Goal: Task Accomplishment & Management: Complete application form

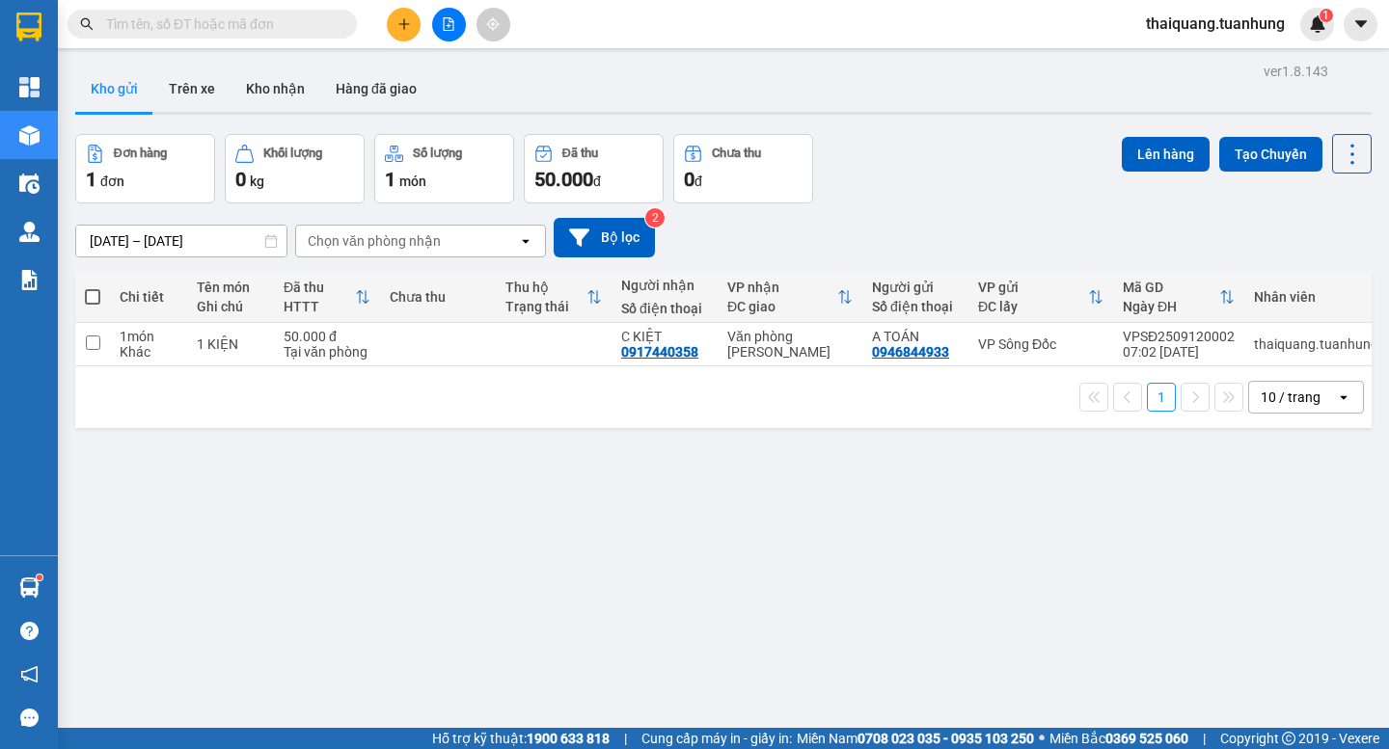
click at [387, 20] on button at bounding box center [404, 25] width 34 height 34
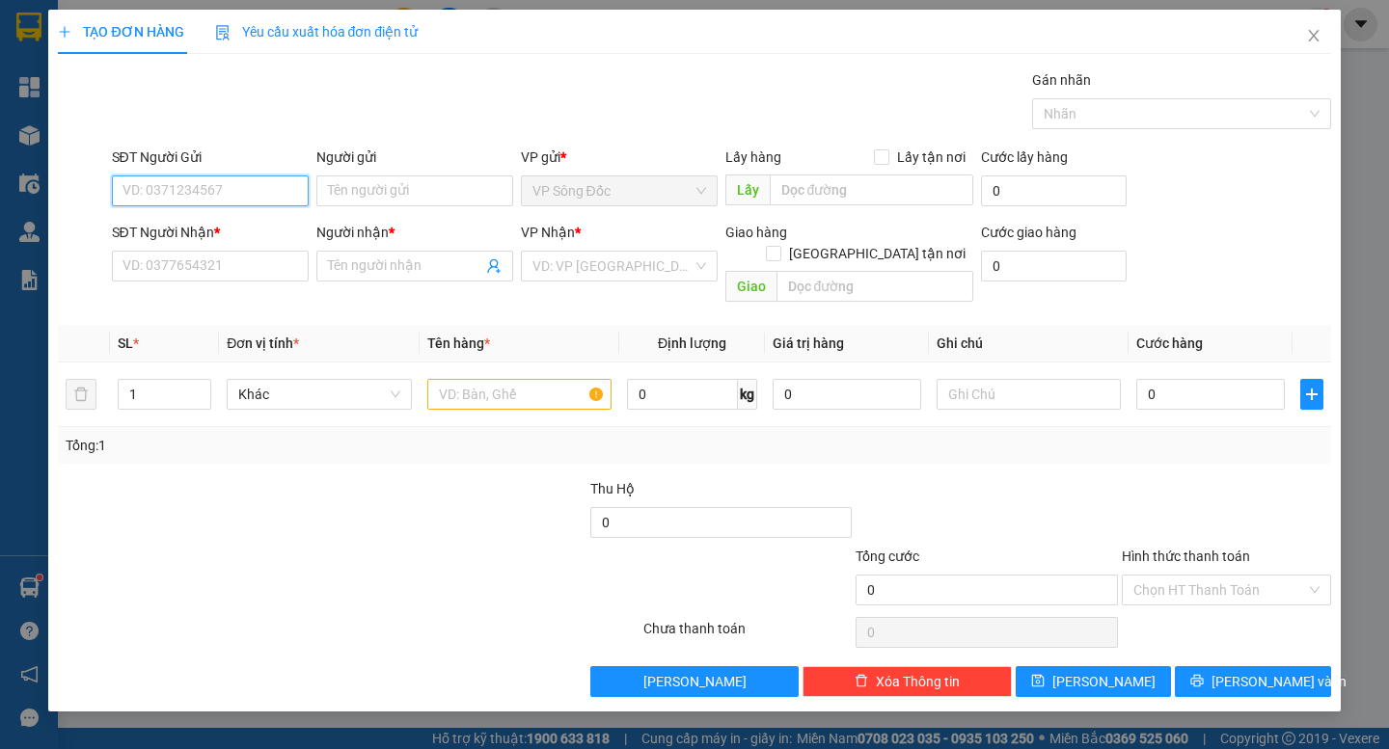
paste input "0888371460"
type input "0888371460"
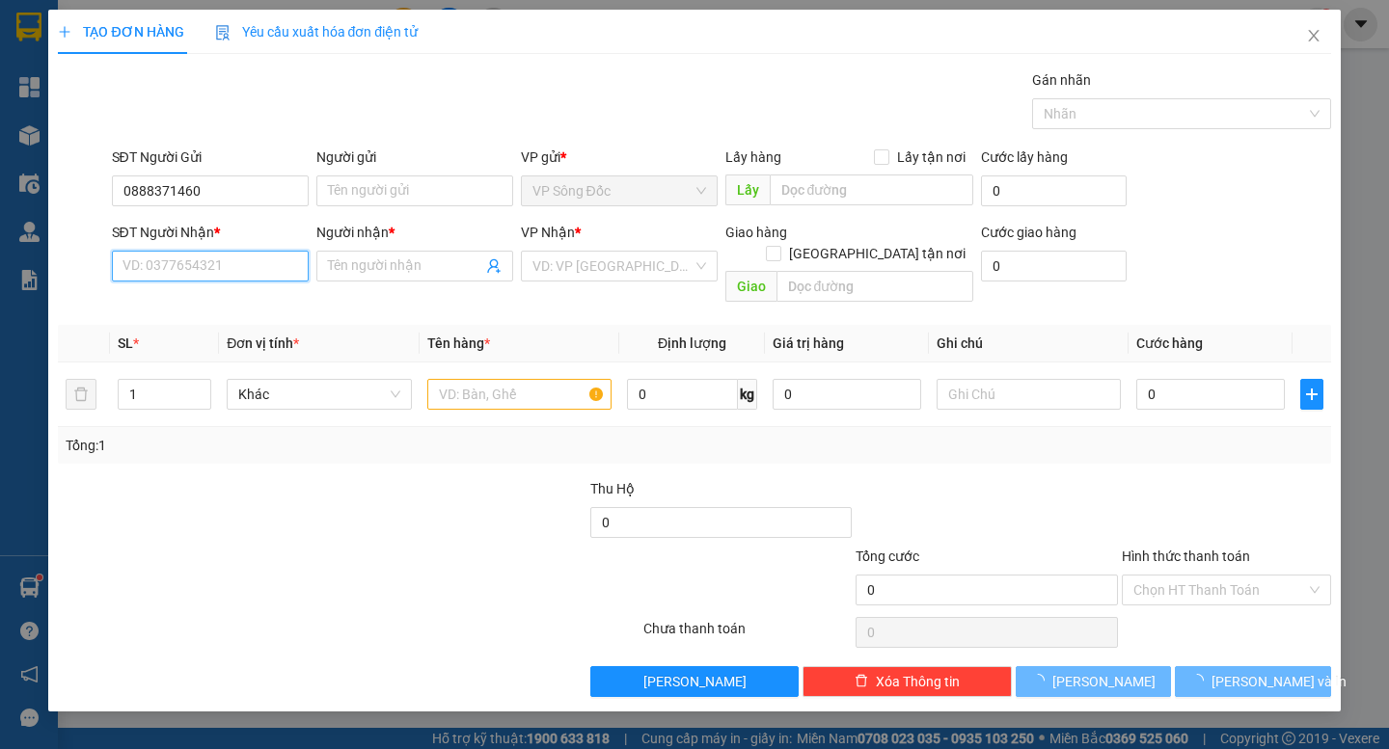
click at [209, 264] on input "SĐT Người Nhận *" at bounding box center [210, 266] width 197 height 31
paste input "0888371460"
type input "0888371460"
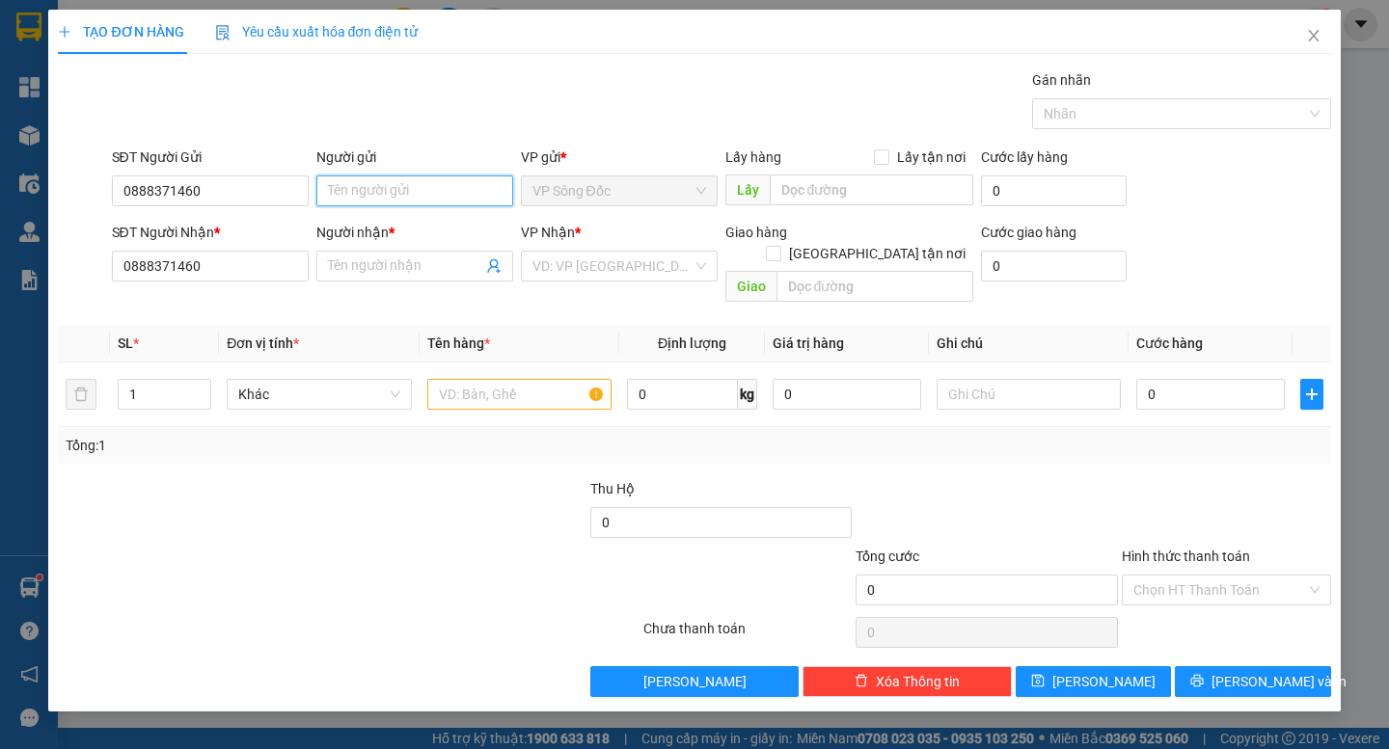
click at [399, 189] on input "Người gửi" at bounding box center [414, 191] width 197 height 31
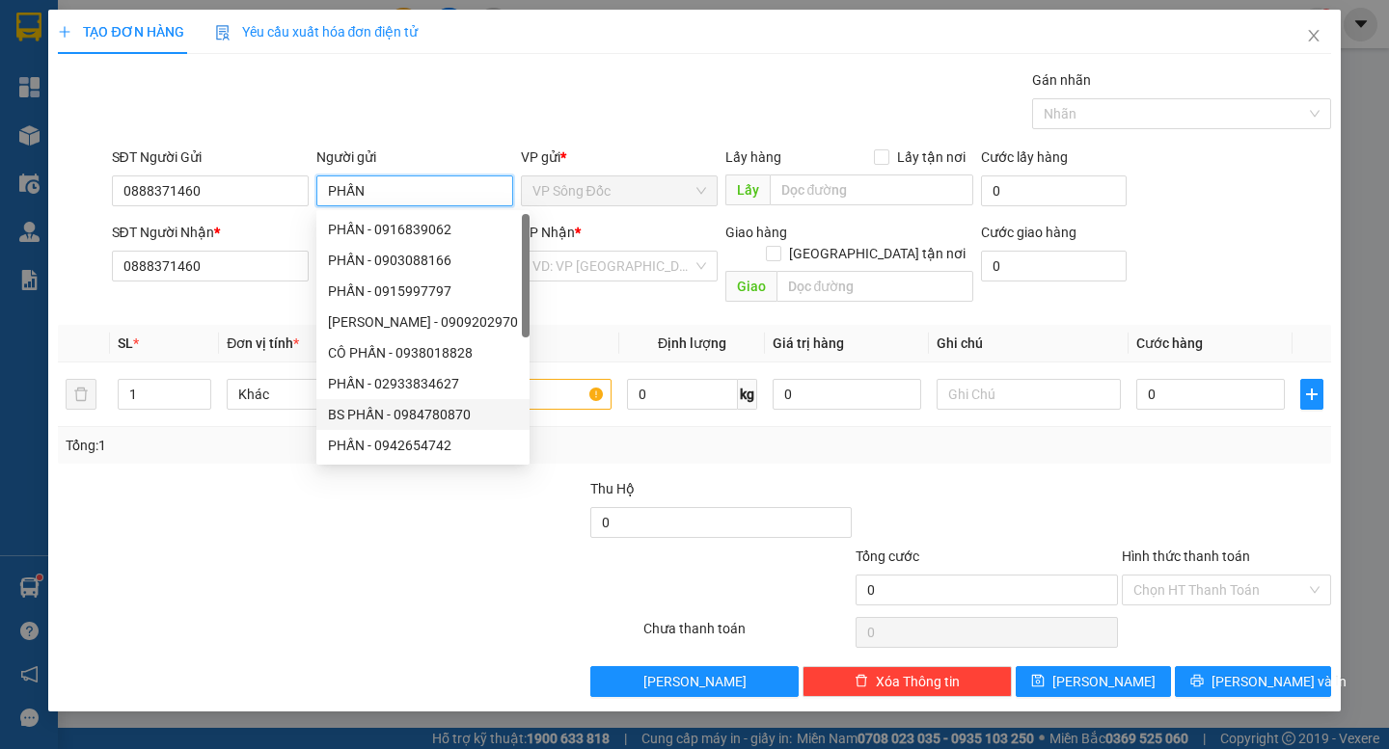
type input "PHẤN"
click at [208, 492] on div at bounding box center [189, 512] width 266 height 68
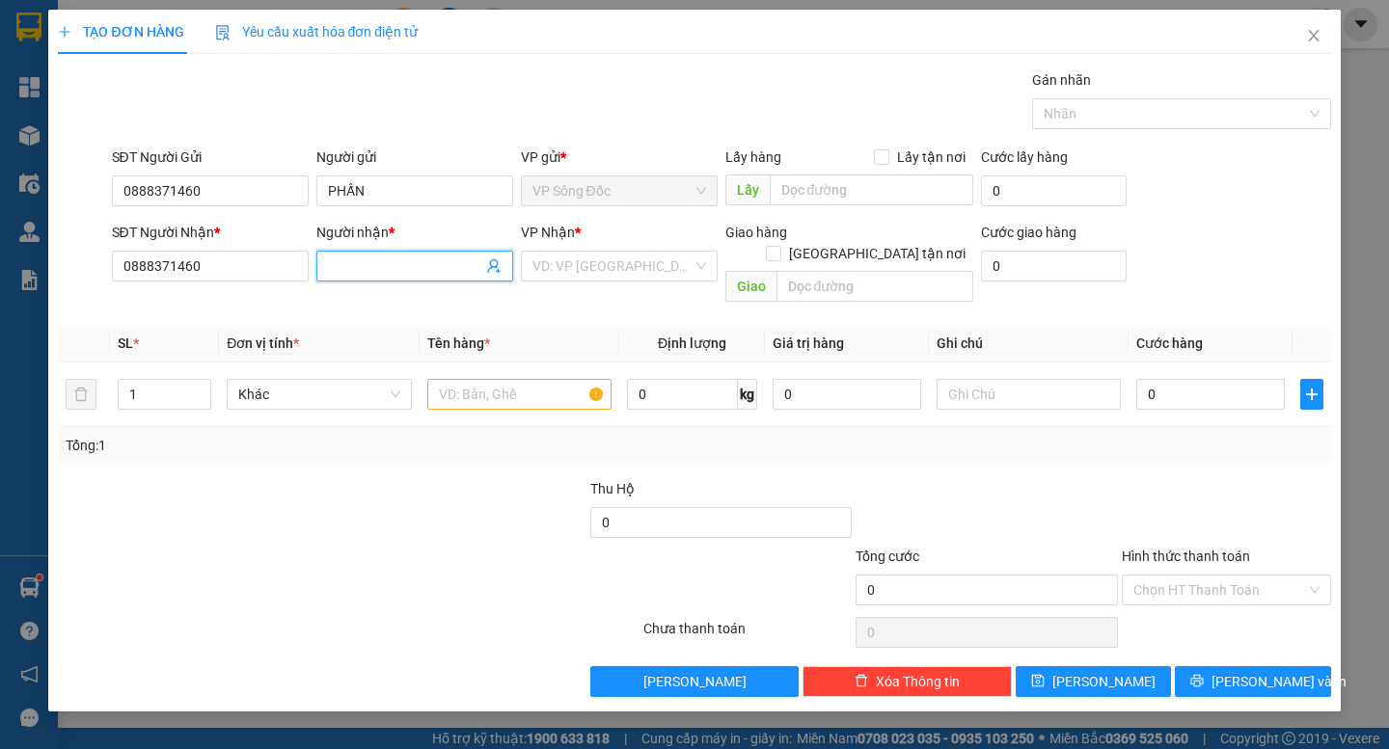
click at [392, 269] on input "Người nhận *" at bounding box center [405, 266] width 154 height 21
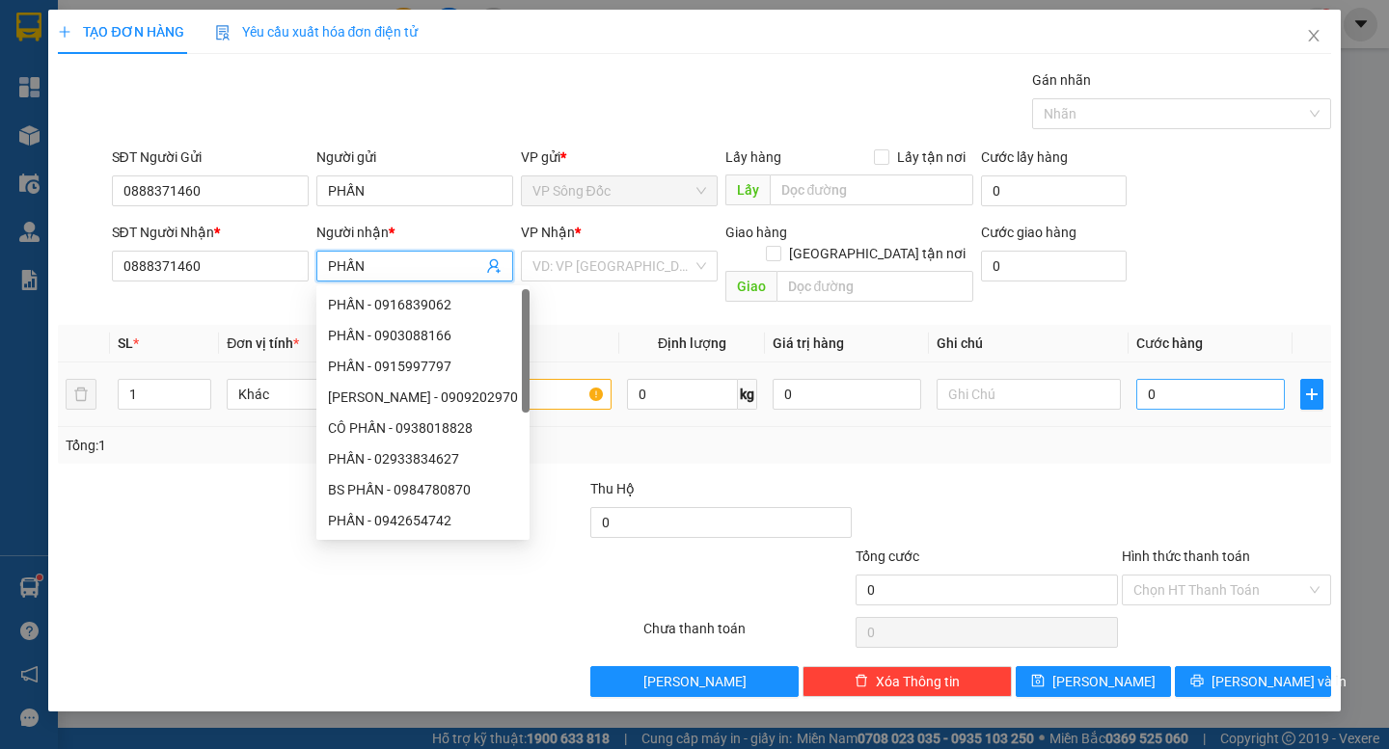
type input "PHẤN"
click at [1176, 379] on input "0" at bounding box center [1210, 394] width 149 height 31
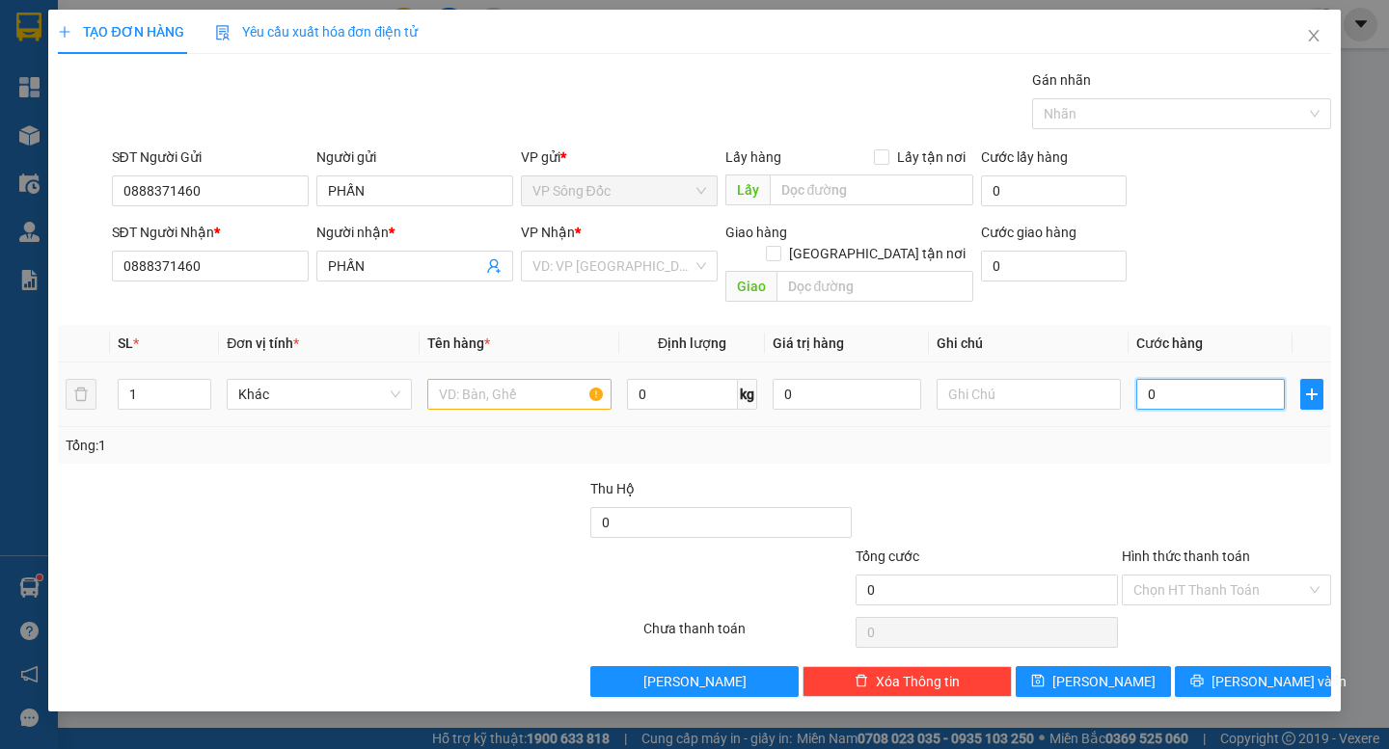
type input "1"
type input "15"
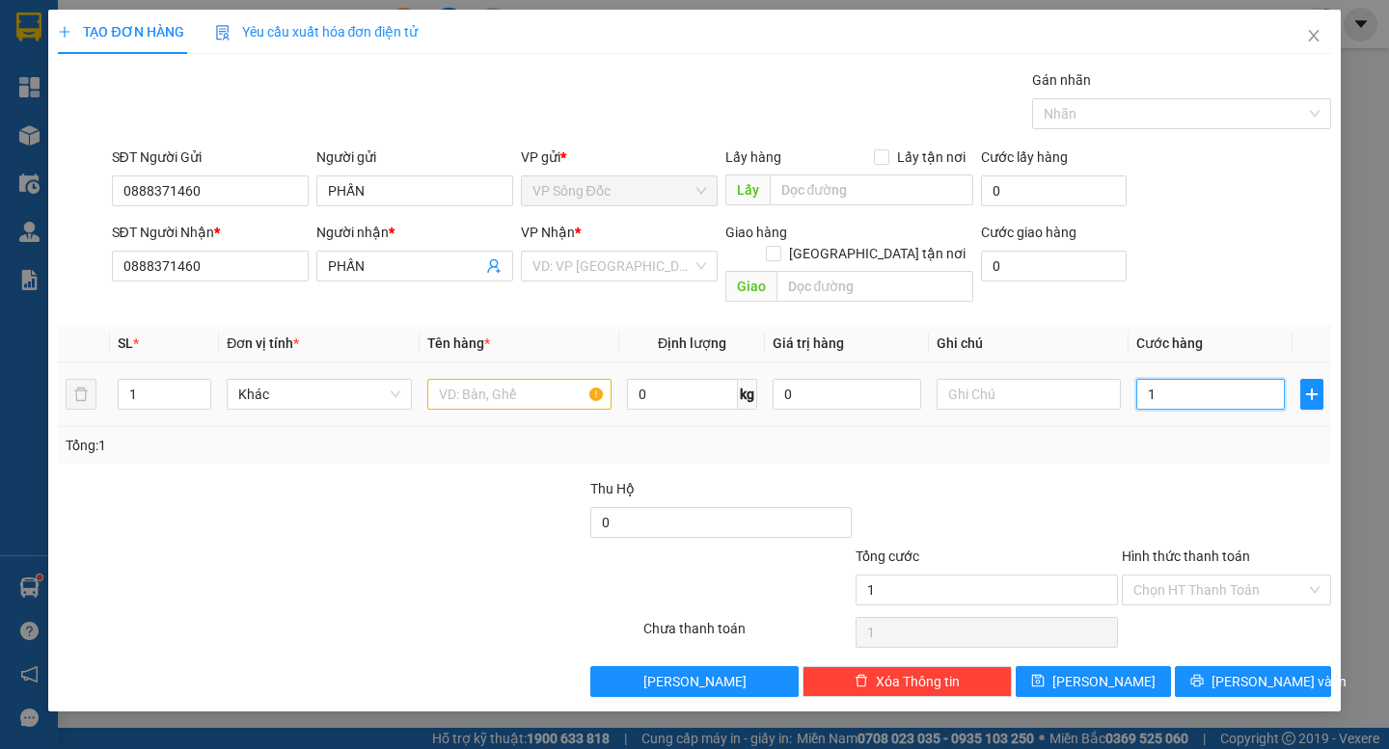
type input "15"
type input "150"
type input "1.500"
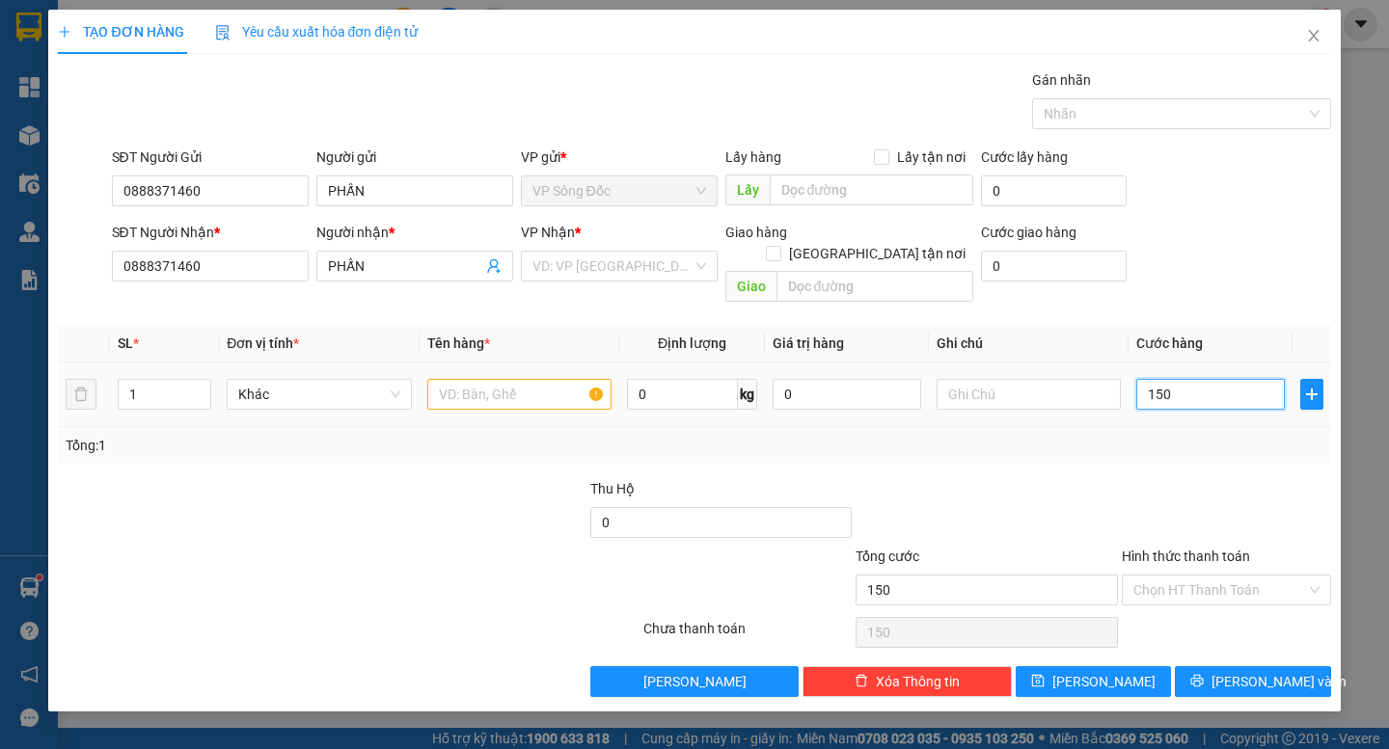
type input "1.500"
type input "15.000"
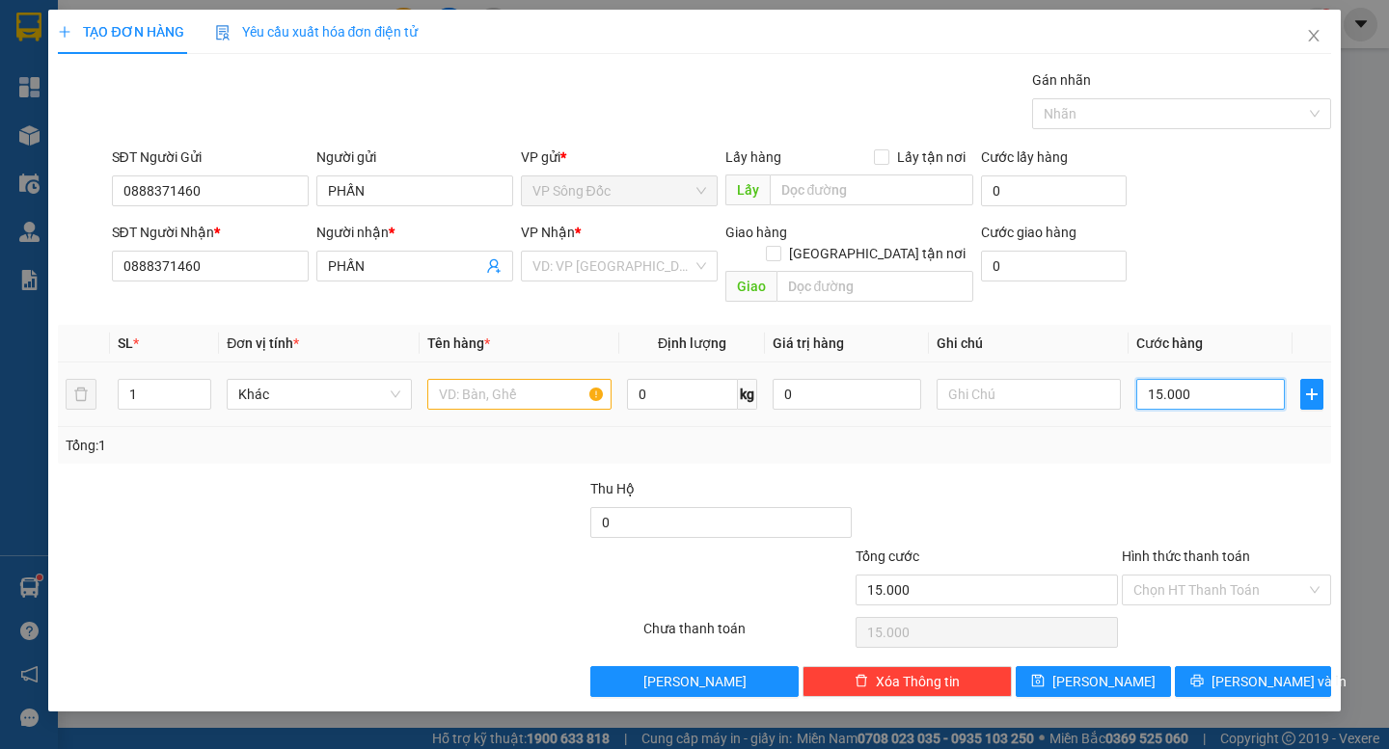
type input "150.000"
click at [598, 272] on input "search" at bounding box center [612, 266] width 160 height 29
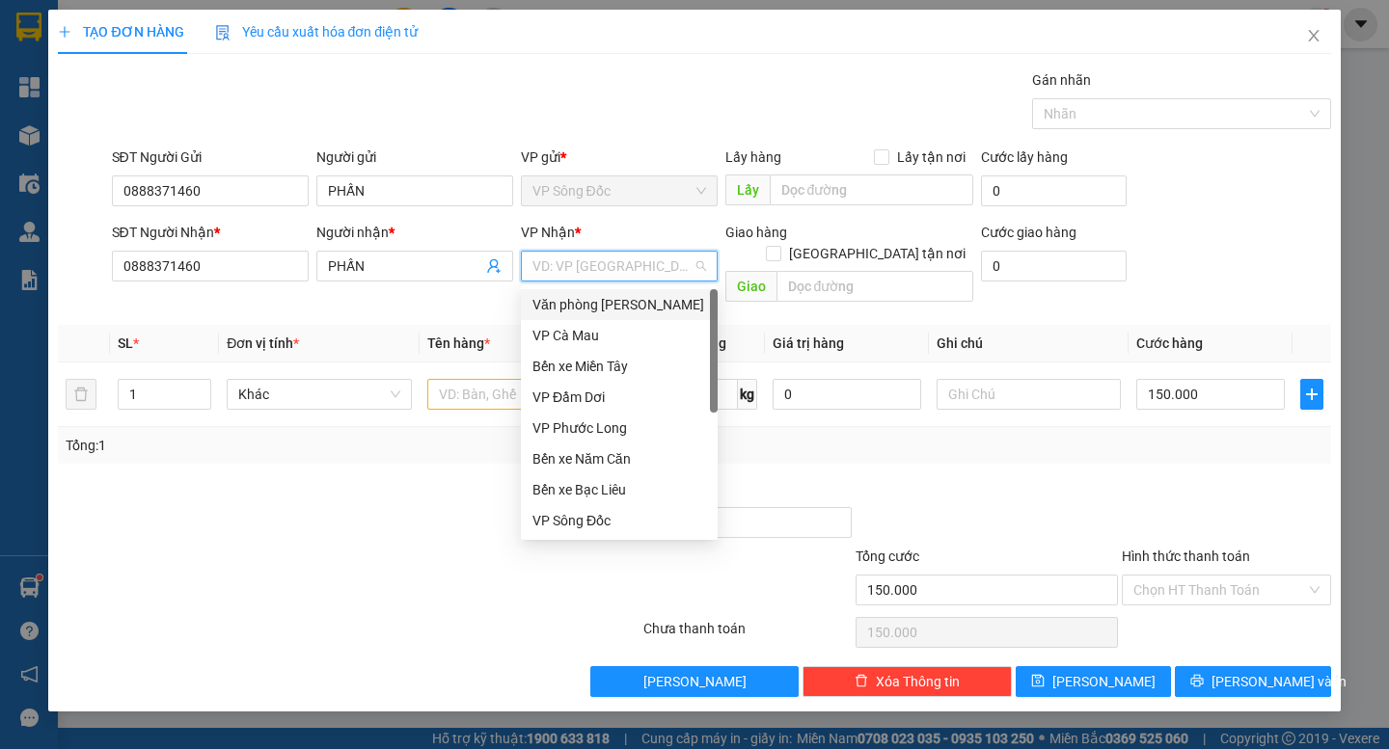
click at [614, 299] on div "Văn phòng [PERSON_NAME]" at bounding box center [619, 304] width 174 height 21
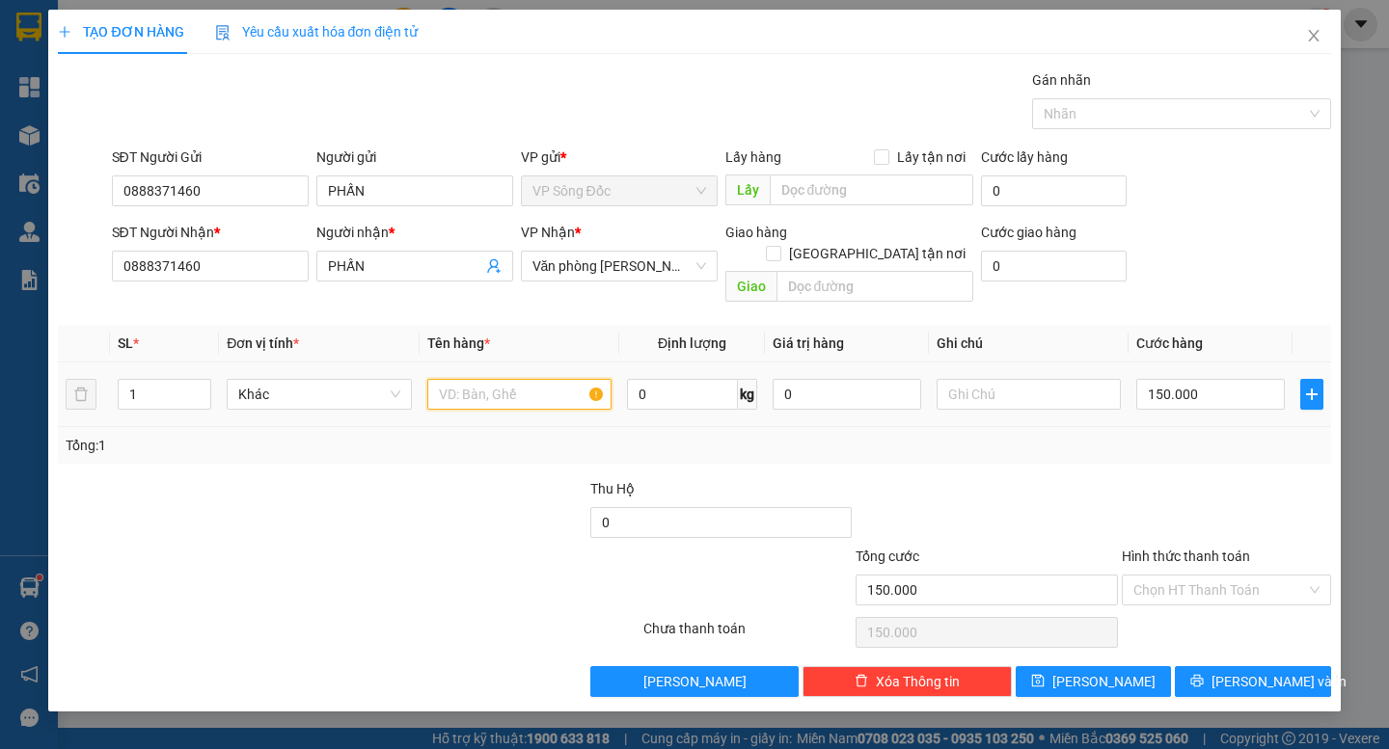
click at [530, 379] on input "text" at bounding box center [519, 394] width 184 height 31
type input "1"
click at [1040, 379] on input "text" at bounding box center [1028, 394] width 184 height 31
click at [1076, 441] on div "Tổng: 1" at bounding box center [694, 445] width 1272 height 37
click at [1093, 435] on div "Tổng: 1" at bounding box center [694, 445] width 1256 height 21
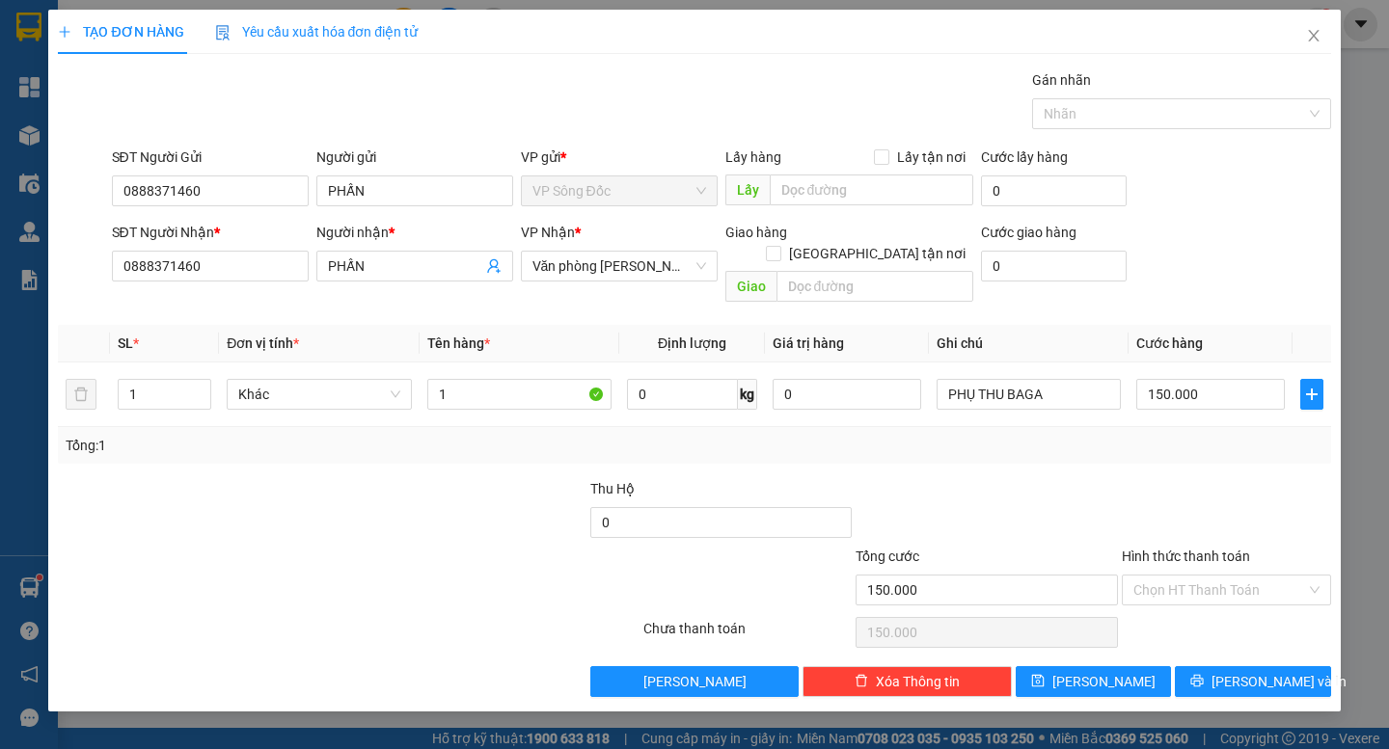
click at [1138, 435] on div "Tổng: 1" at bounding box center [694, 445] width 1256 height 21
click at [1203, 230] on div "SĐT Người Nhận * 0888371460 Người nhận * PHẤN VP Nhận * Văn phòng [PERSON_NAME]…" at bounding box center [721, 266] width 1227 height 89
click at [1049, 379] on input "PHỤ THU BAGA" at bounding box center [1028, 394] width 184 height 31
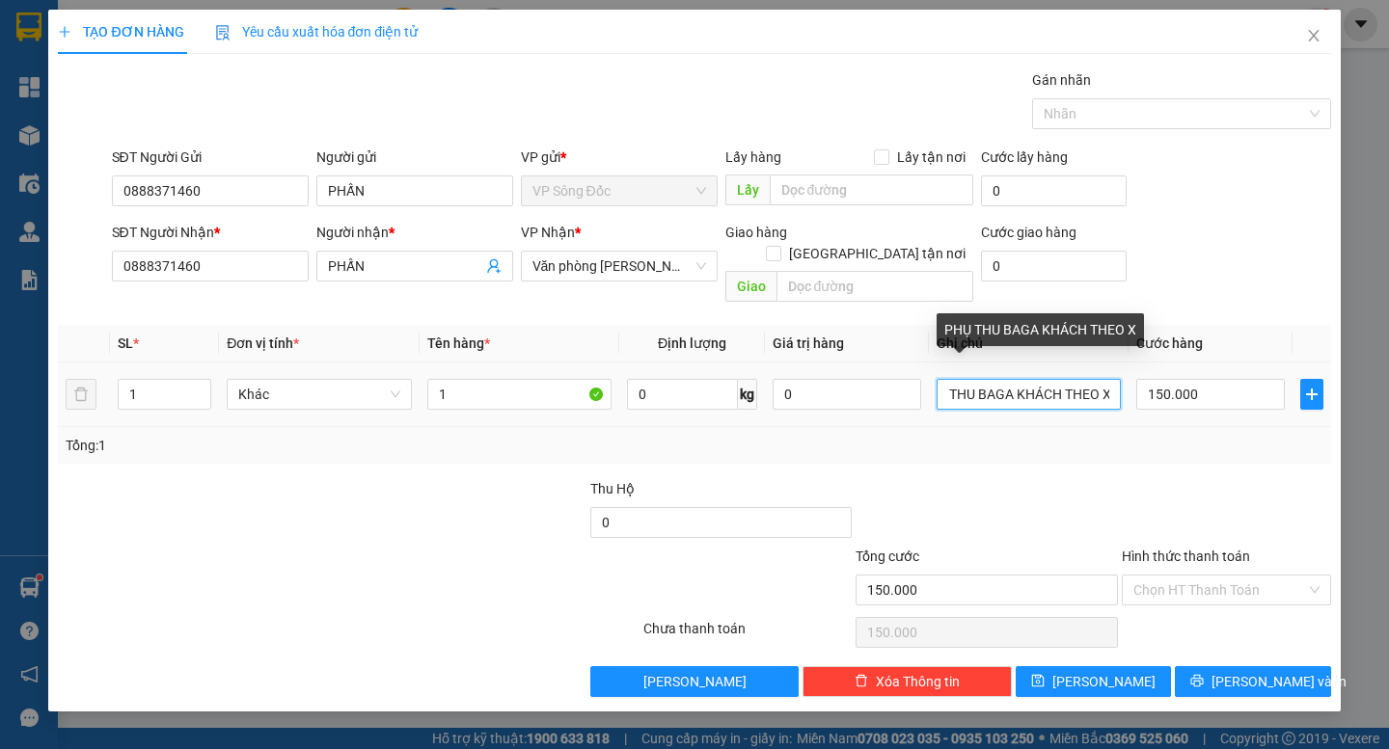
scroll to position [0, 36]
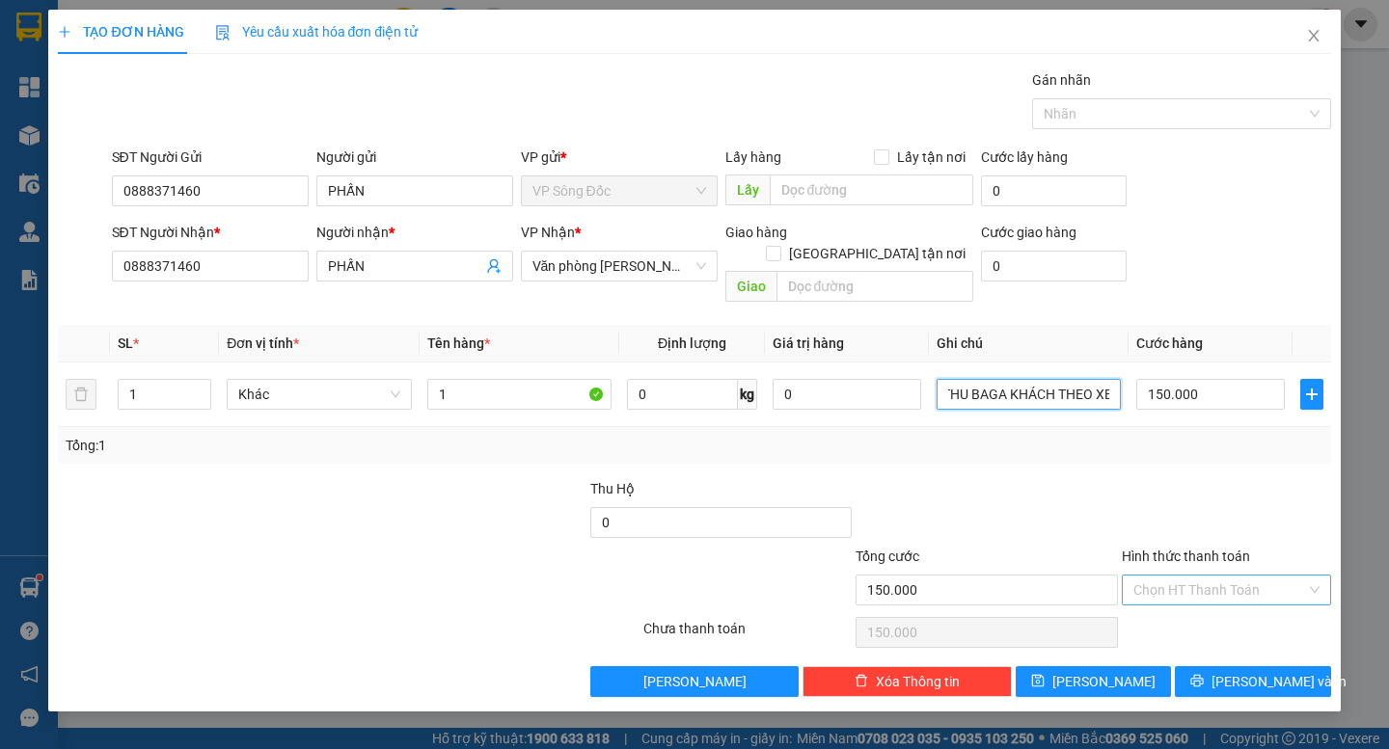
type input "PHỤ THU BAGA KHÁCH THEO XE"
click at [1218, 576] on input "Hình thức thanh toán" at bounding box center [1219, 590] width 173 height 29
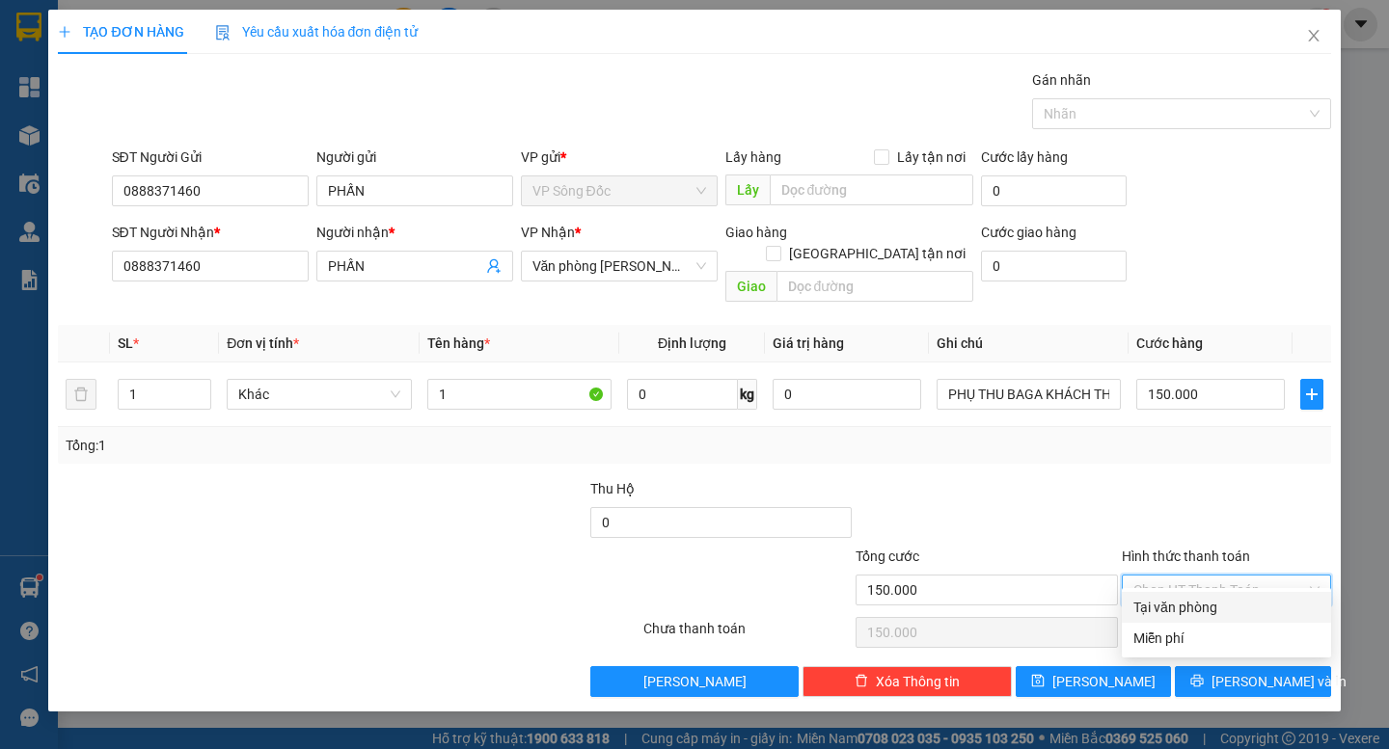
click at [1194, 610] on div "Tại văn phòng" at bounding box center [1226, 607] width 186 height 21
type input "0"
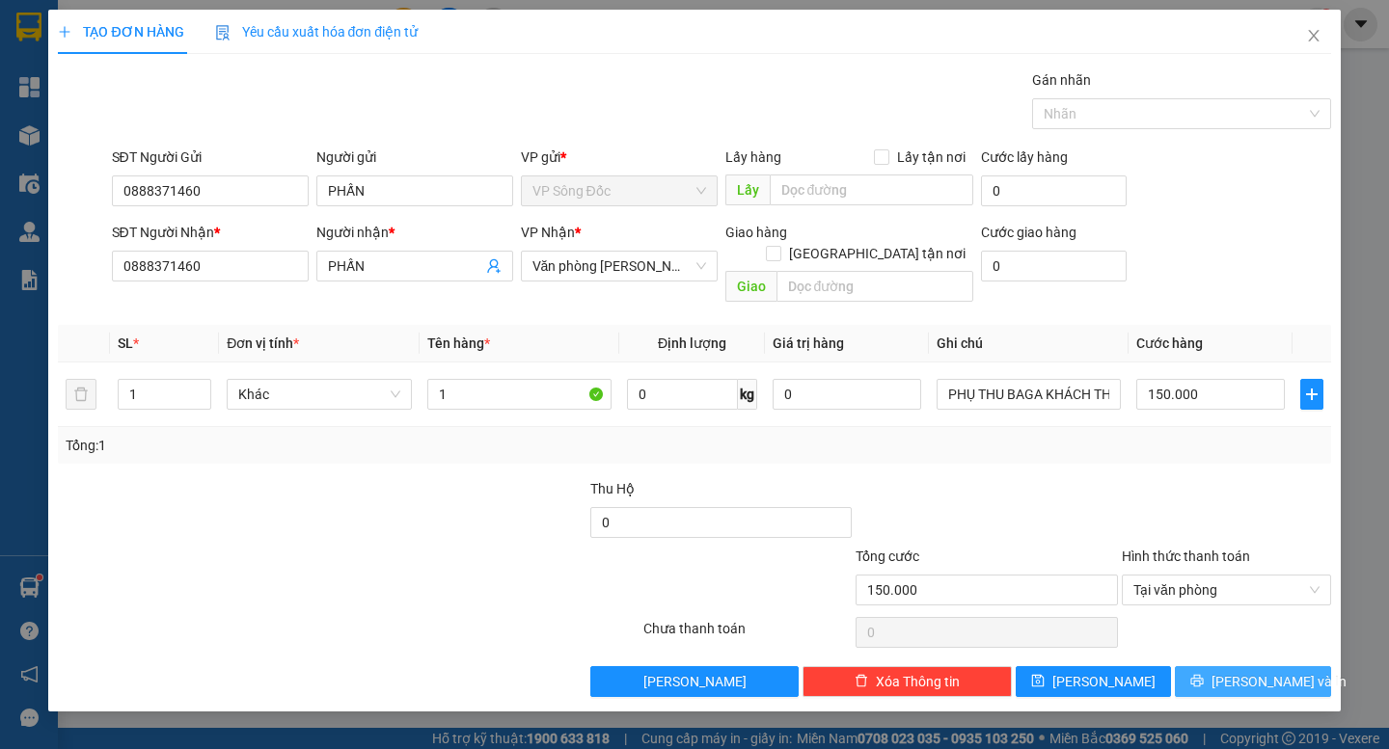
click at [1203, 674] on icon "printer" at bounding box center [1197, 681] width 14 height 14
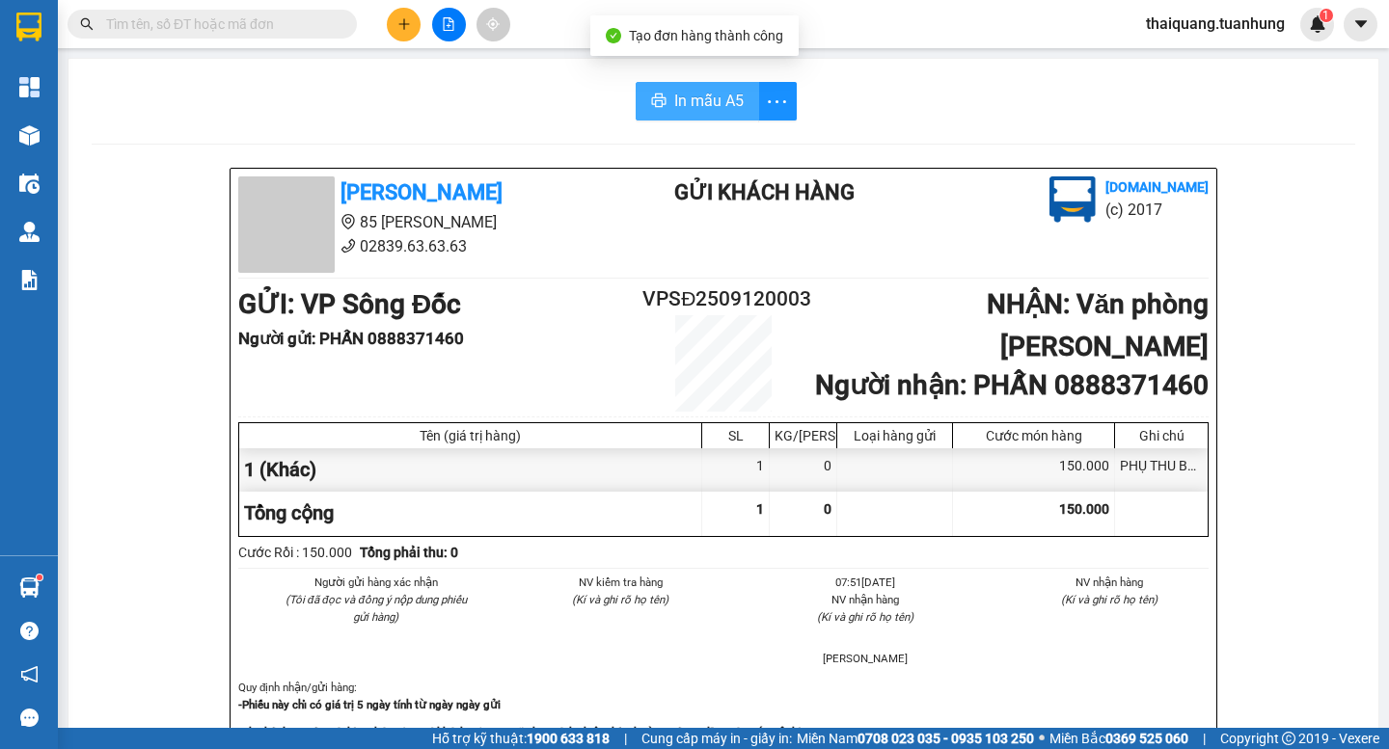
click at [711, 84] on button "In mẫu A5" at bounding box center [696, 101] width 123 height 39
